Goal: Book appointment/travel/reservation

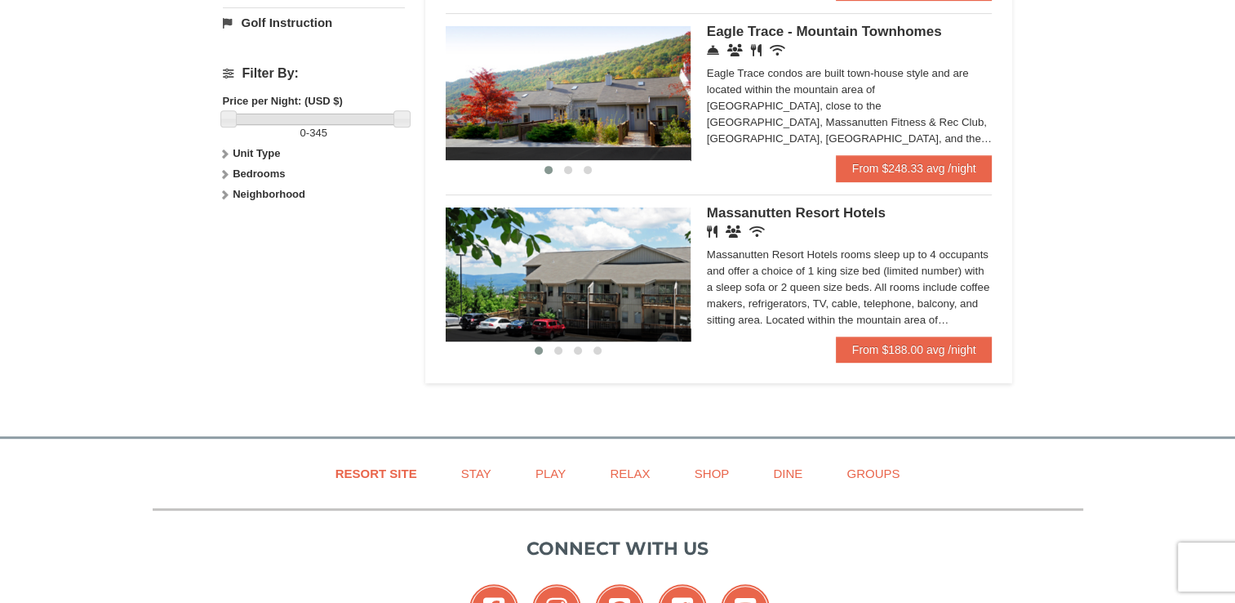
scroll to position [718, 0]
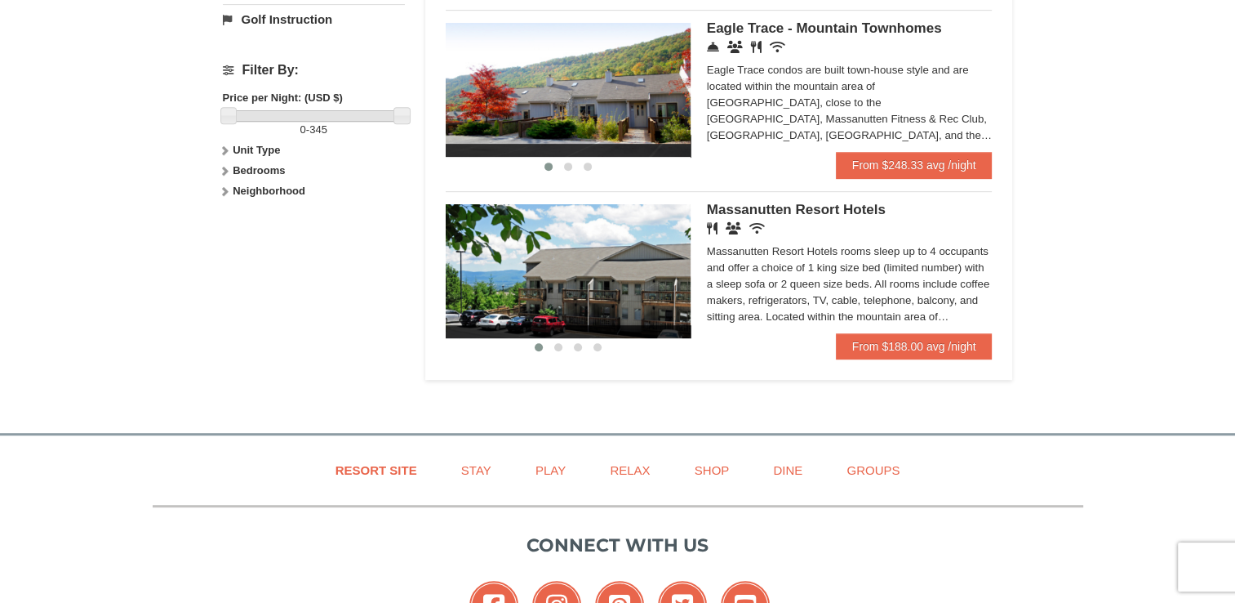
click at [675, 291] on img at bounding box center [568, 271] width 245 height 134
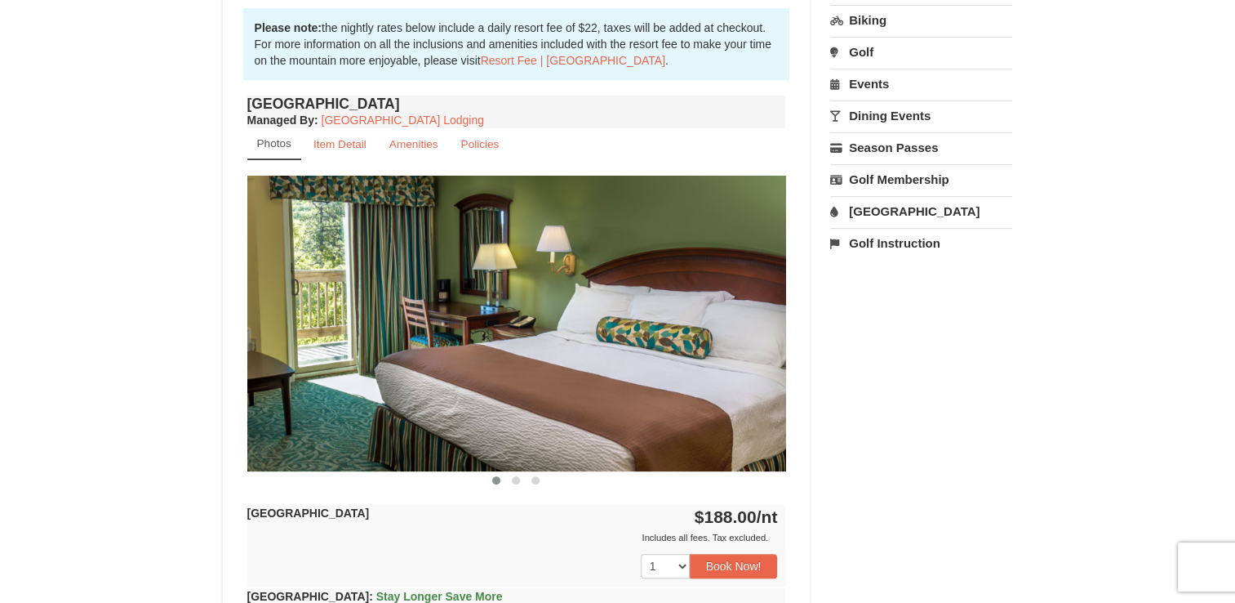
scroll to position [532, 0]
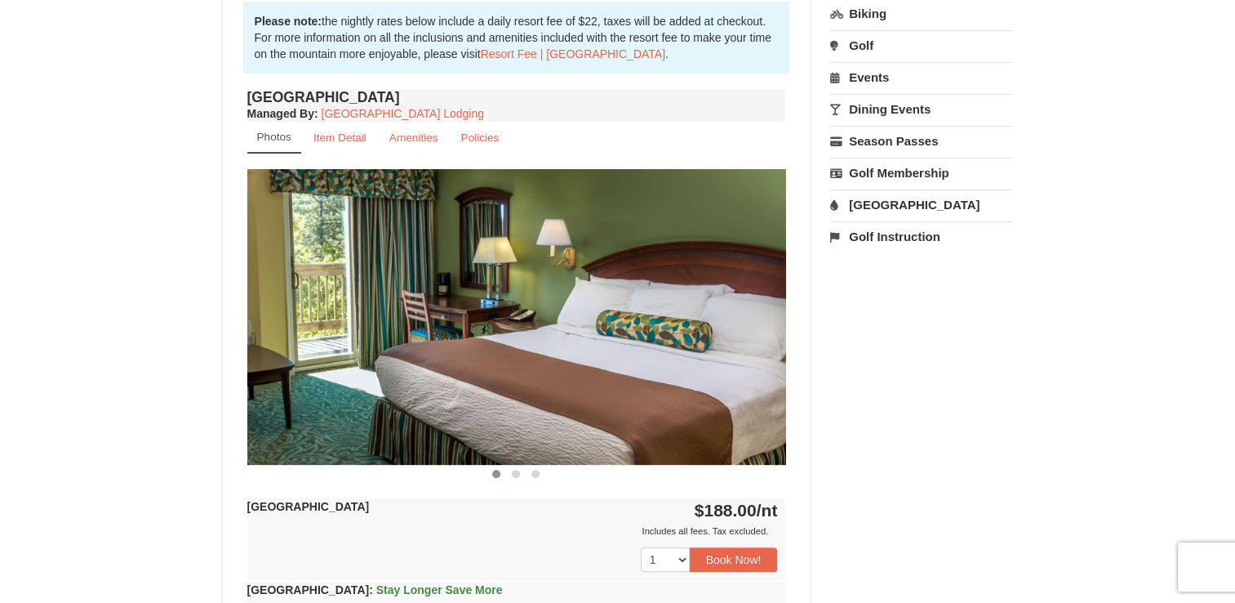
click at [745, 339] on img at bounding box center [516, 316] width 539 height 295
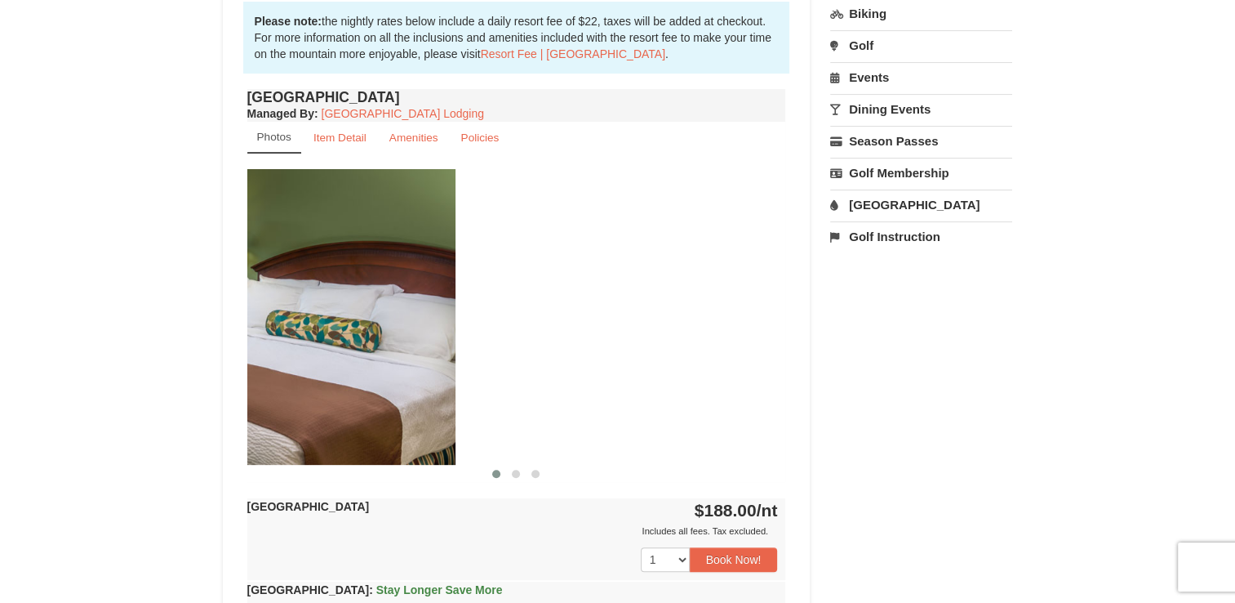
drag, startPoint x: 745, startPoint y: 339, endPoint x: 354, endPoint y: 348, distance: 391.2
click at [354, 348] on img at bounding box center [186, 316] width 539 height 295
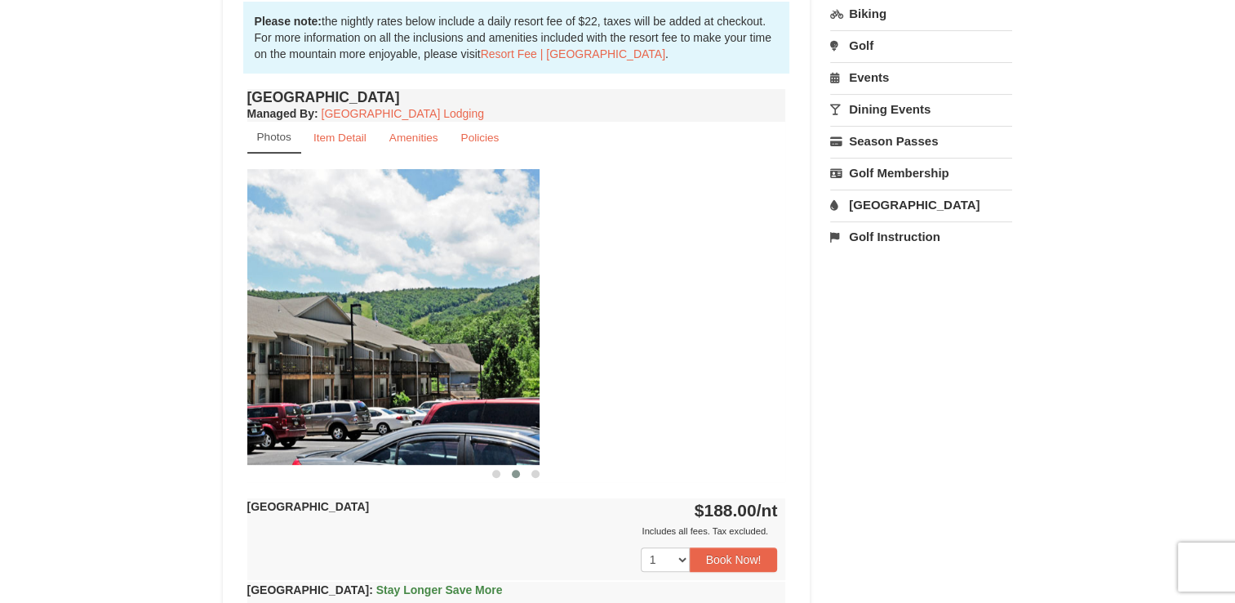
drag, startPoint x: 686, startPoint y: 361, endPoint x: 338, endPoint y: 372, distance: 348.0
click at [364, 391] on img at bounding box center [270, 316] width 539 height 295
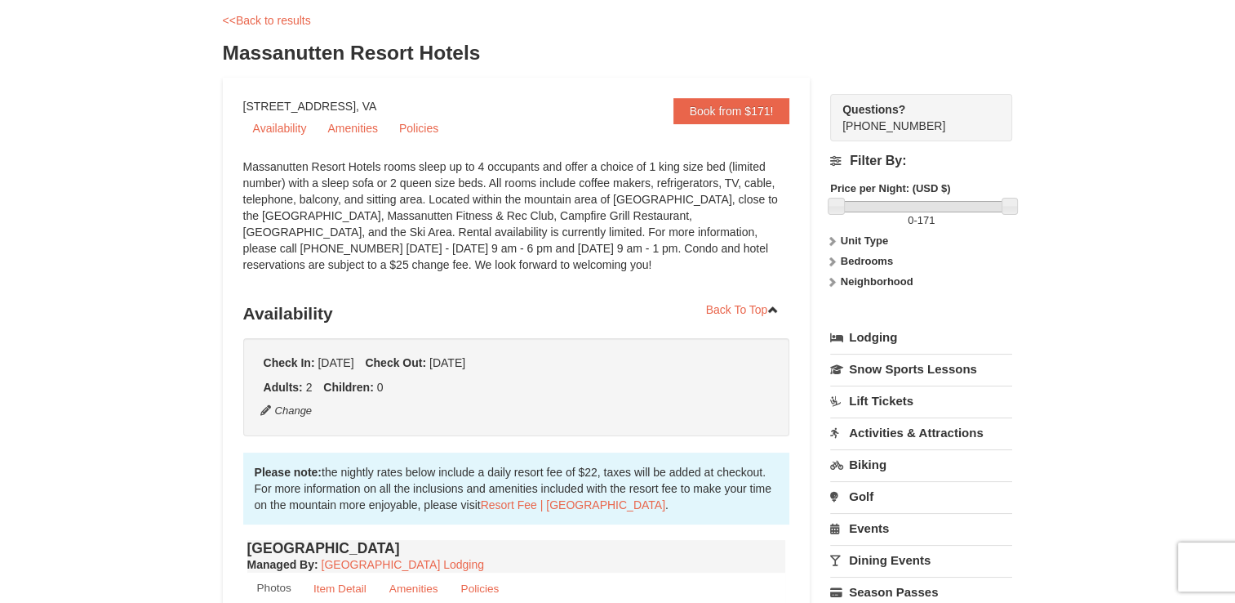
scroll to position [0, 0]
